Goal: Task Accomplishment & Management: Manage account settings

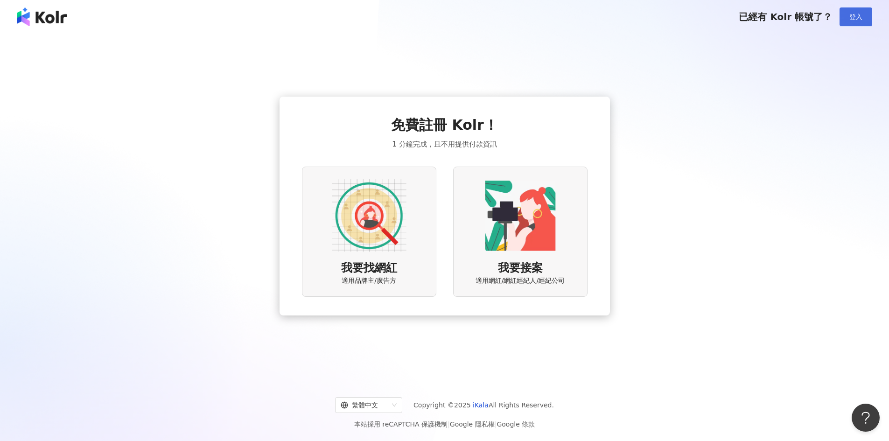
click at [853, 25] on button "登入" at bounding box center [855, 16] width 33 height 19
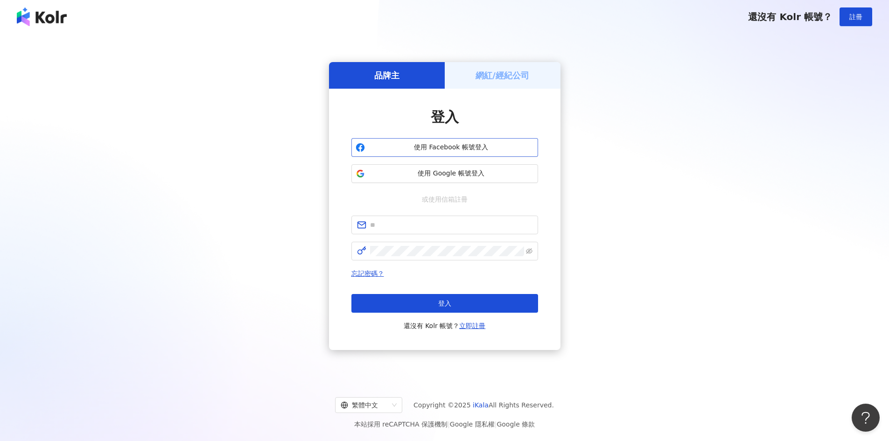
click at [483, 143] on span "使用 Facebook 帳號登入" at bounding box center [451, 147] width 165 height 9
click at [408, 229] on input "text" at bounding box center [451, 225] width 162 height 10
type input "**********"
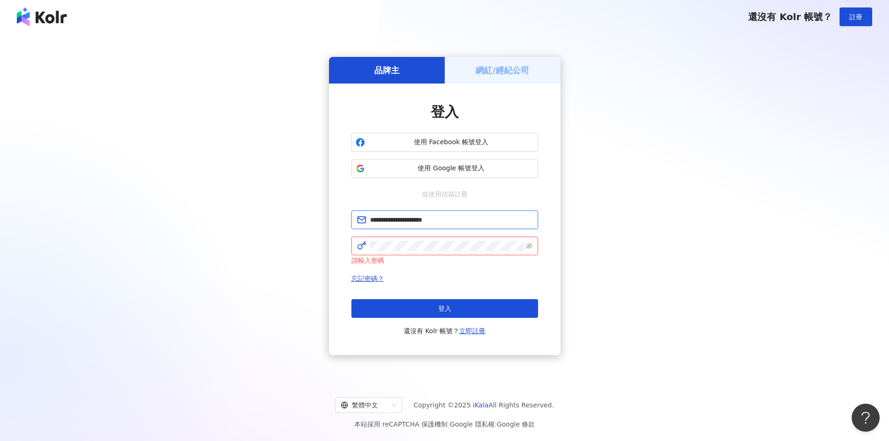
drag, startPoint x: 458, startPoint y: 227, endPoint x: 361, endPoint y: 228, distance: 97.0
click at [361, 228] on span "**********" at bounding box center [444, 219] width 187 height 19
click at [351, 299] on button "登入" at bounding box center [444, 308] width 187 height 19
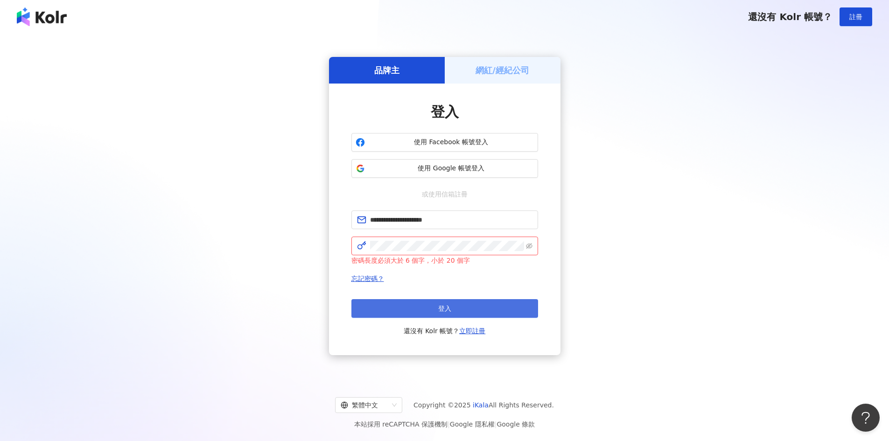
click at [457, 302] on button "登入" at bounding box center [444, 308] width 187 height 19
drag, startPoint x: 527, startPoint y: 243, endPoint x: 357, endPoint y: 240, distance: 169.8
click at [357, 240] on span at bounding box center [444, 246] width 187 height 19
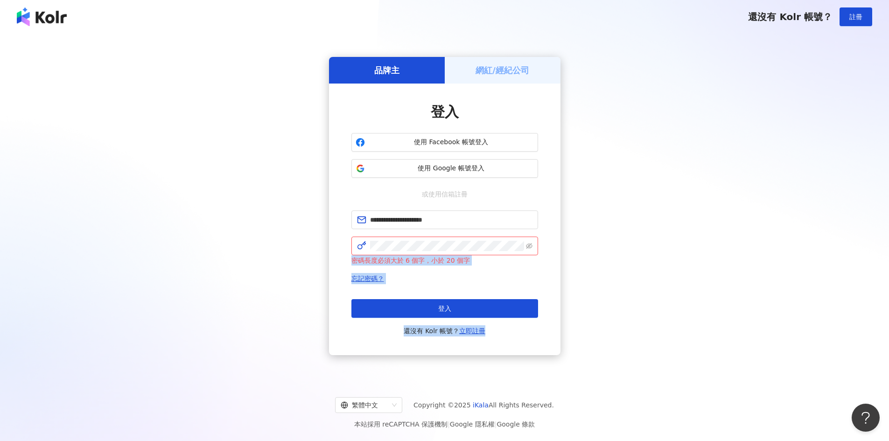
drag, startPoint x: 369, startPoint y: 243, endPoint x: 553, endPoint y: 247, distance: 184.3
click at [553, 247] on div "**********" at bounding box center [444, 220] width 231 height 272
click at [533, 252] on span at bounding box center [444, 246] width 187 height 19
click at [369, 252] on span at bounding box center [444, 246] width 187 height 19
click at [492, 174] on button "使用 Google 帳號登入" at bounding box center [444, 168] width 187 height 19
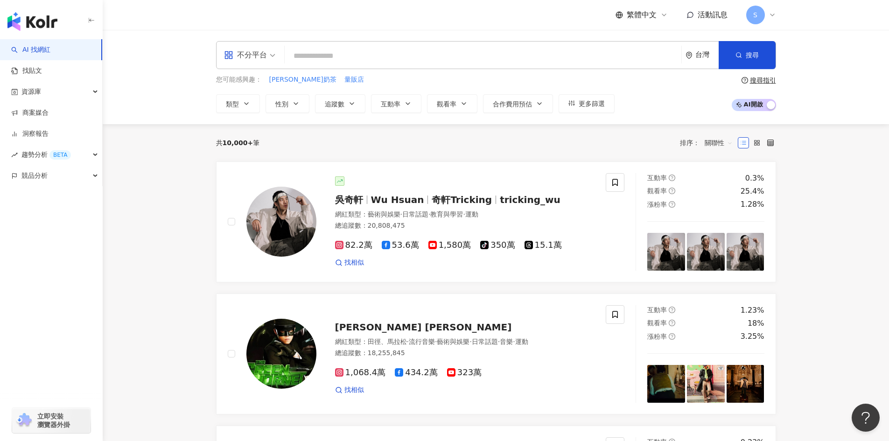
click at [771, 14] on icon at bounding box center [771, 14] width 7 height 7
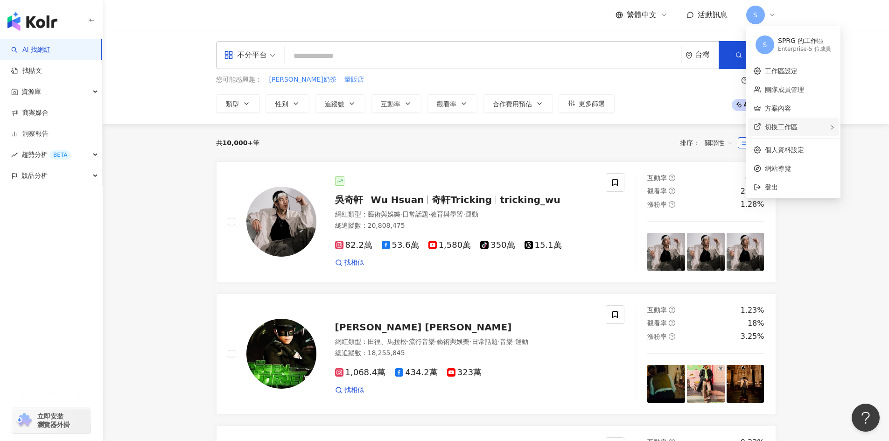
click at [801, 125] on div "切換工作區" at bounding box center [793, 127] width 91 height 19
click at [694, 138] on div "Free 方案 - 1 位成員" at bounding box center [728, 141] width 83 height 8
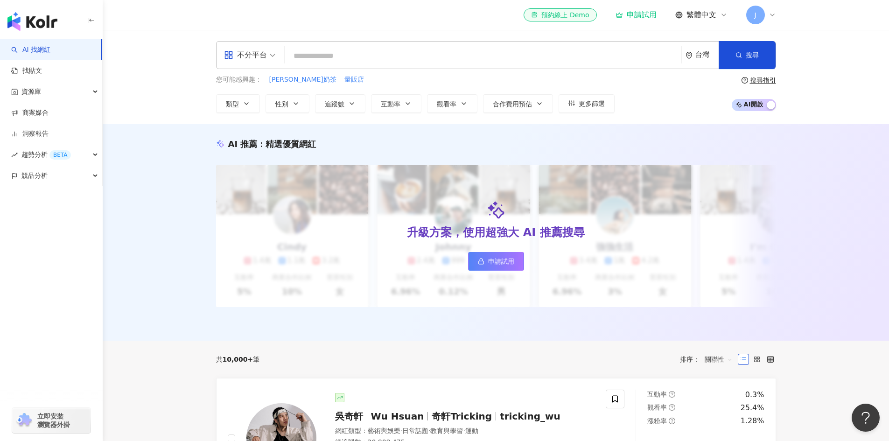
click at [778, 11] on div "el-icon-cs 預約線上 Demo 申請試用 繁體中文 J" at bounding box center [495, 15] width 597 height 30
click at [415, 52] on input "search" at bounding box center [482, 56] width 389 height 18
